Goal: Task Accomplishment & Management: Manage account settings

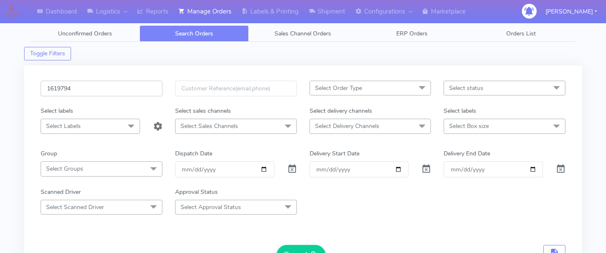
click at [105, 90] on input "1619794" at bounding box center [102, 89] width 122 height 16
paste input "1618484"
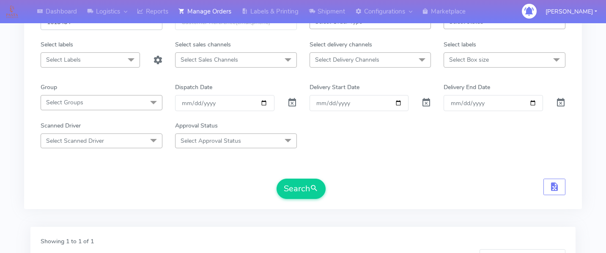
scroll to position [93, 0]
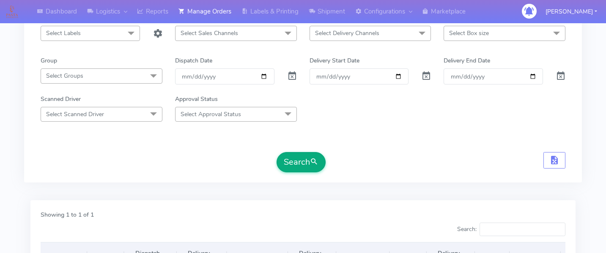
type input "1618484"
click at [292, 163] on button "Search" at bounding box center [301, 162] width 49 height 20
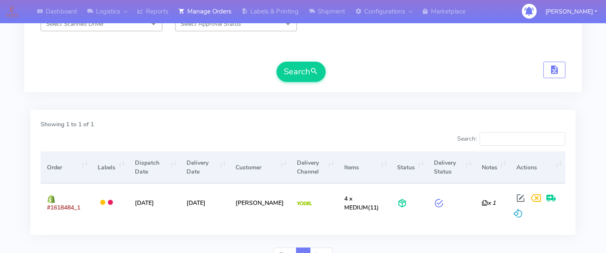
scroll to position [0, 0]
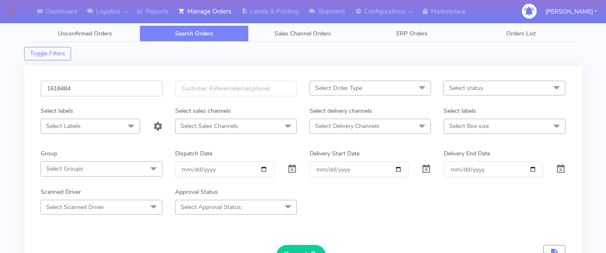
click at [87, 92] on input "1618484" at bounding box center [102, 89] width 122 height 16
paste input "1618753"
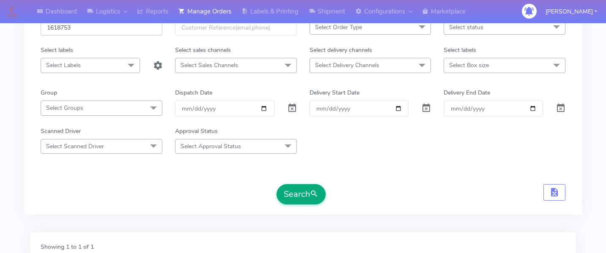
type input "1618753"
click at [300, 186] on button "Search" at bounding box center [301, 194] width 49 height 20
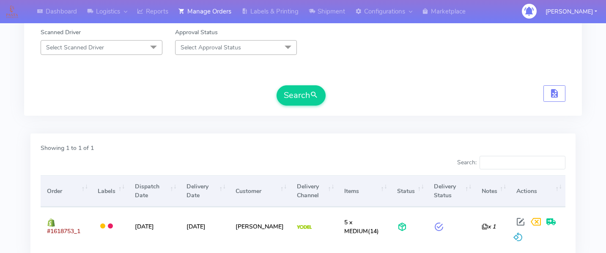
scroll to position [0, 0]
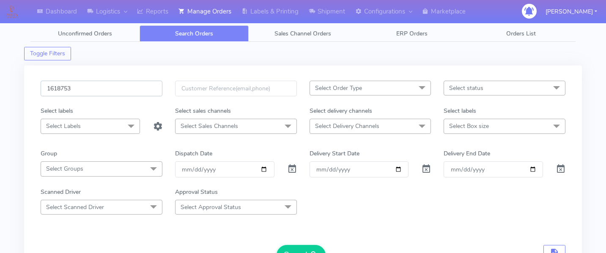
click at [112, 88] on input "1618753" at bounding box center [102, 89] width 122 height 16
type input "v"
paste input "1619385"
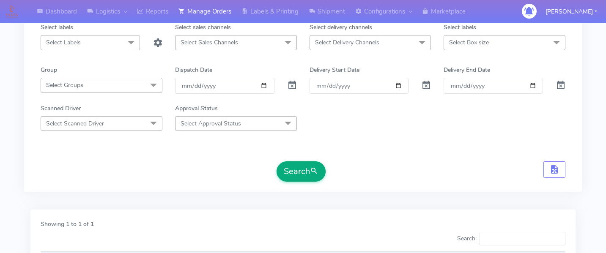
scroll to position [91, 0]
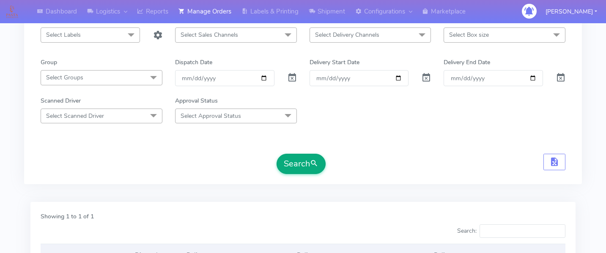
type input "1619385"
click at [302, 162] on button "Search" at bounding box center [301, 164] width 49 height 20
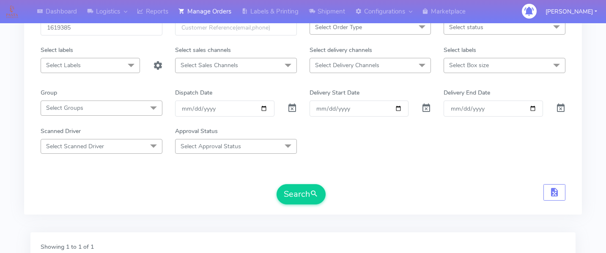
scroll to position [0, 0]
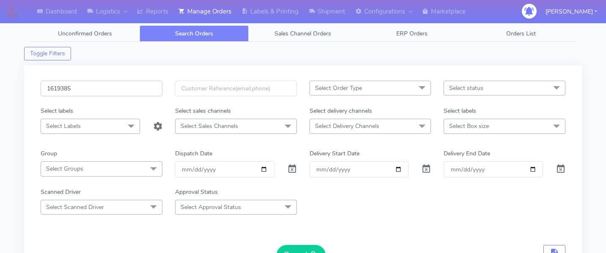
click at [117, 82] on input "1619385" at bounding box center [102, 89] width 122 height 16
paste input "1619490"
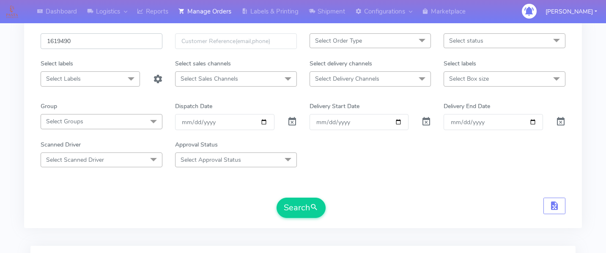
scroll to position [52, 0]
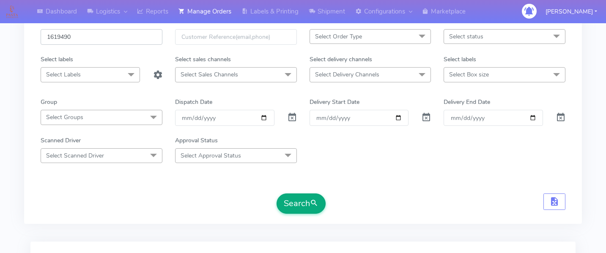
type input "1619490"
click at [310, 198] on button "Search" at bounding box center [301, 204] width 49 height 20
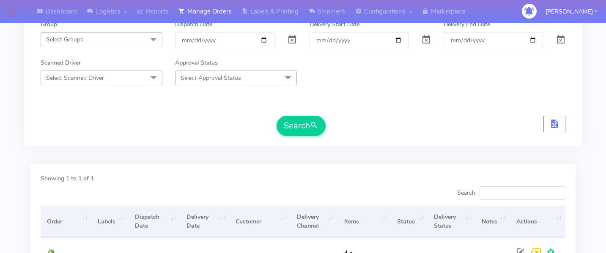
scroll to position [225, 0]
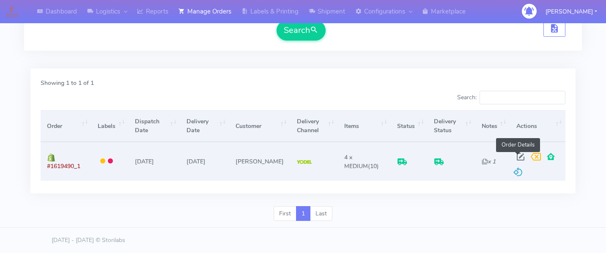
click at [518, 158] on span at bounding box center [520, 159] width 15 height 8
select select "5"
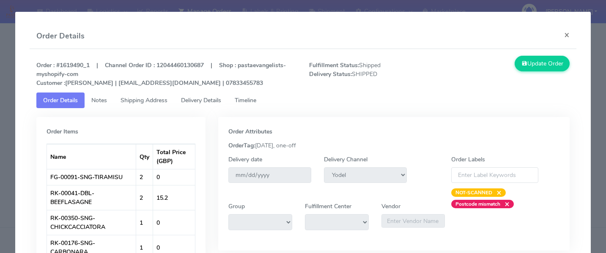
click at [208, 99] on span "Delivery Details" at bounding box center [201, 100] width 40 height 8
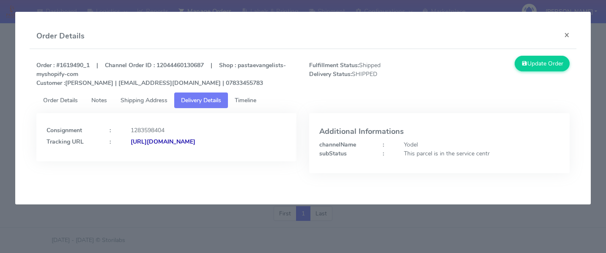
click at [235, 100] on link "Timeline" at bounding box center [245, 101] width 35 height 16
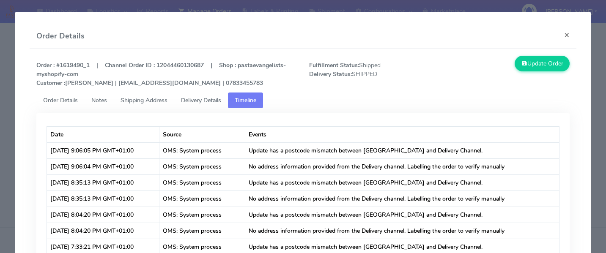
click at [195, 102] on span "Delivery Details" at bounding box center [201, 100] width 40 height 8
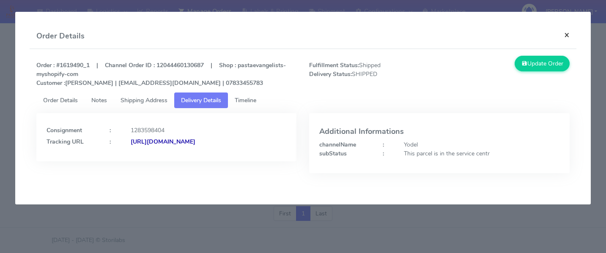
click at [566, 38] on button "×" at bounding box center [567, 35] width 19 height 22
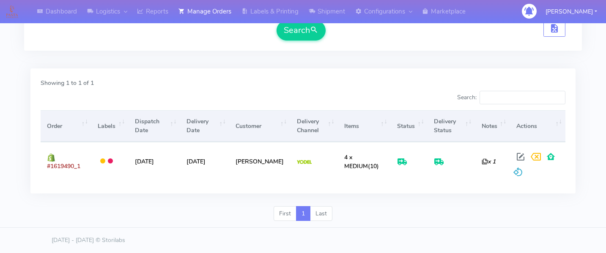
click at [406, 197] on div "Showing 1 to 1 of 1 Search: Order Labels Dispatch Date Delivery Date Customer D…" at bounding box center [303, 138] width 558 height 138
click at [422, 67] on div "Showing 1 to 1 of 1 Search: Order Labels Dispatch Date Delivery Date Customer D…" at bounding box center [303, 134] width 558 height 143
click at [379, 209] on div "First 1 Last" at bounding box center [303, 217] width 558 height 22
